Goal: Check status: Check status

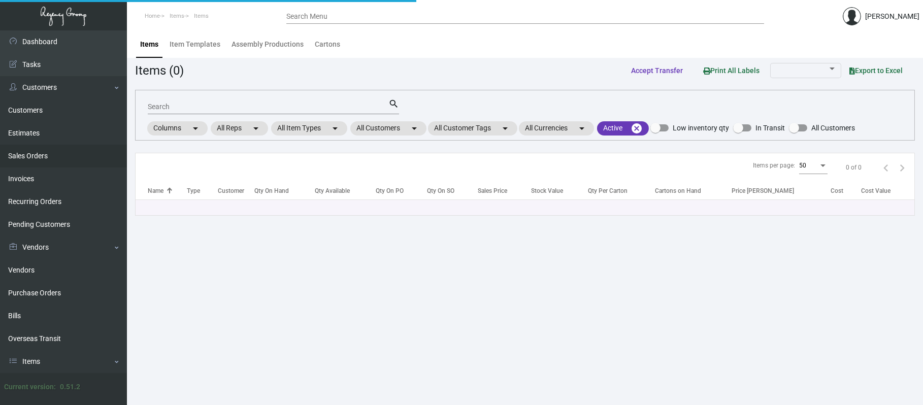
click at [59, 155] on link "Sales Orders" at bounding box center [63, 156] width 127 height 23
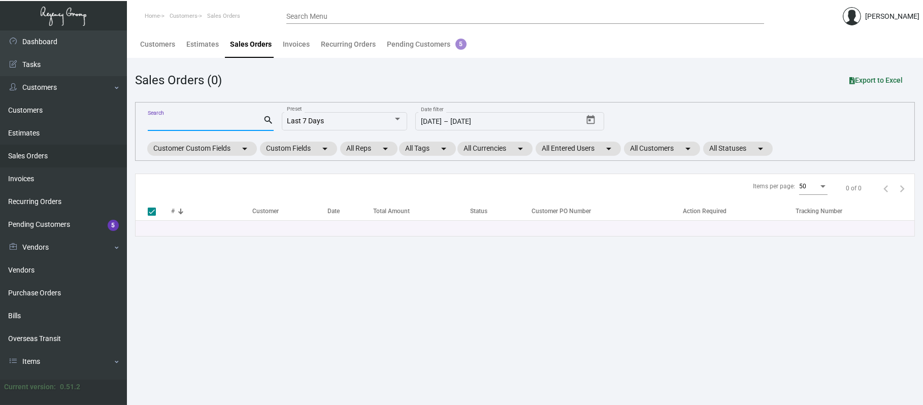
click at [167, 124] on input "Search" at bounding box center [205, 123] width 115 height 8
type input "16"
type input "1612"
checkbox input "false"
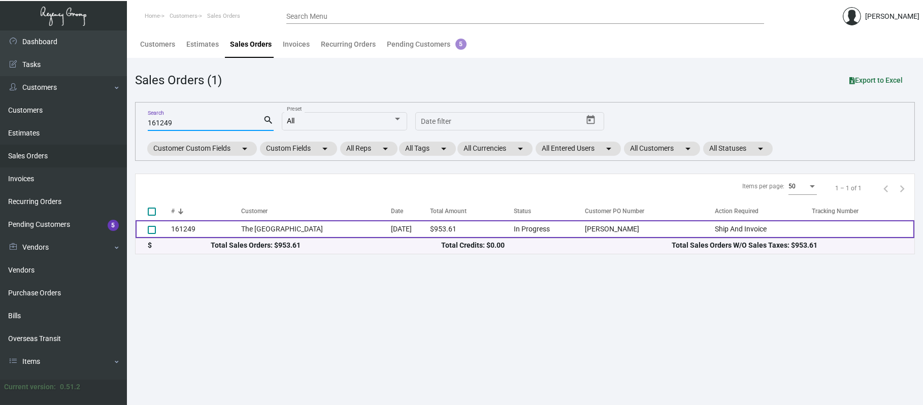
type input "161249"
click at [200, 234] on td "161249" at bounding box center [206, 229] width 70 height 18
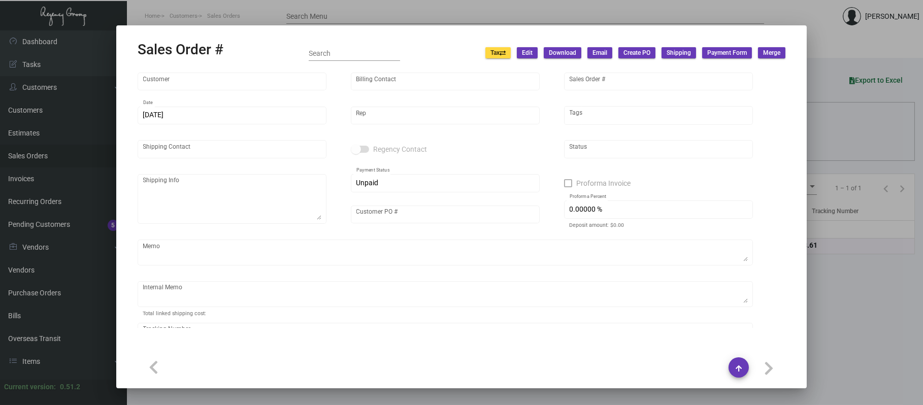
type input "The [GEOGRAPHIC_DATA]"
type input "[PERSON_NAME]"
type input "161249"
type input "[DATE]"
type input "[PERSON_NAME]"
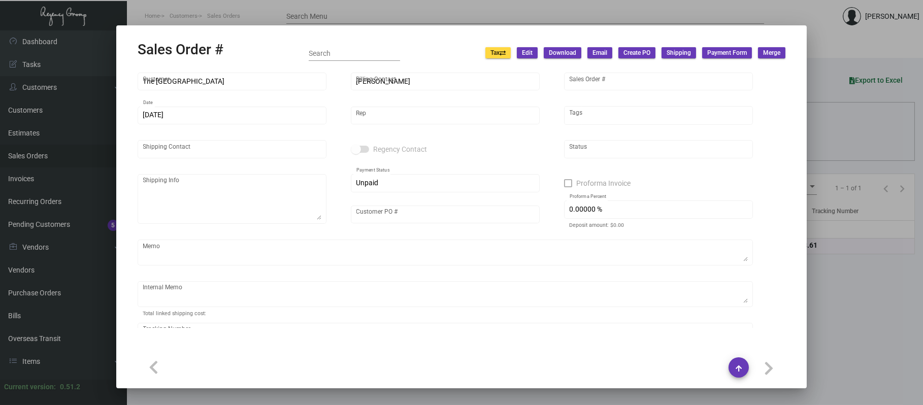
type input "[PERSON_NAME]"
type textarea "The [GEOGRAPHIC_DATA] - [PERSON_NAME] [STREET_ADDRESS]"
type input "[PERSON_NAME]"
type textarea "[DATE] - ACH down-payment rec'd $953.61"
type input "United States Dollar $"
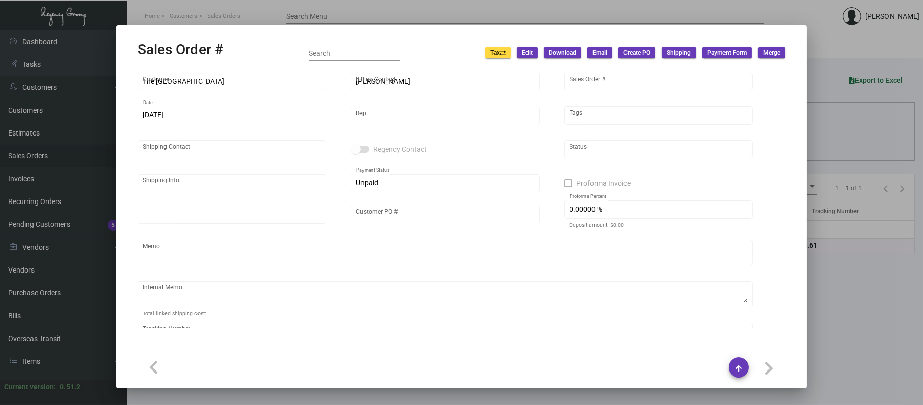
type input "8.50000 %"
